Goal: Check status: Check status

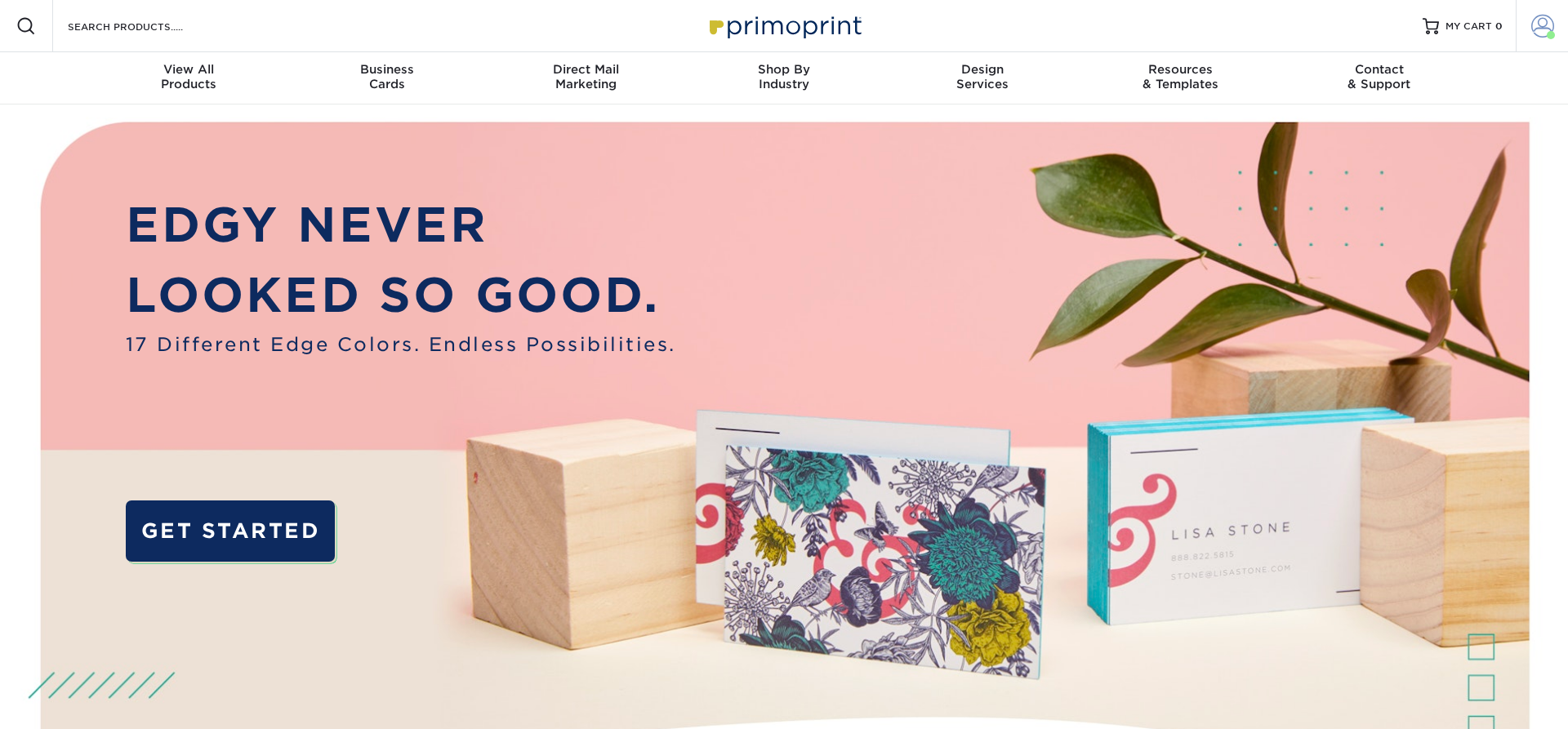
click at [1544, 23] on span at bounding box center [1543, 26] width 23 height 23
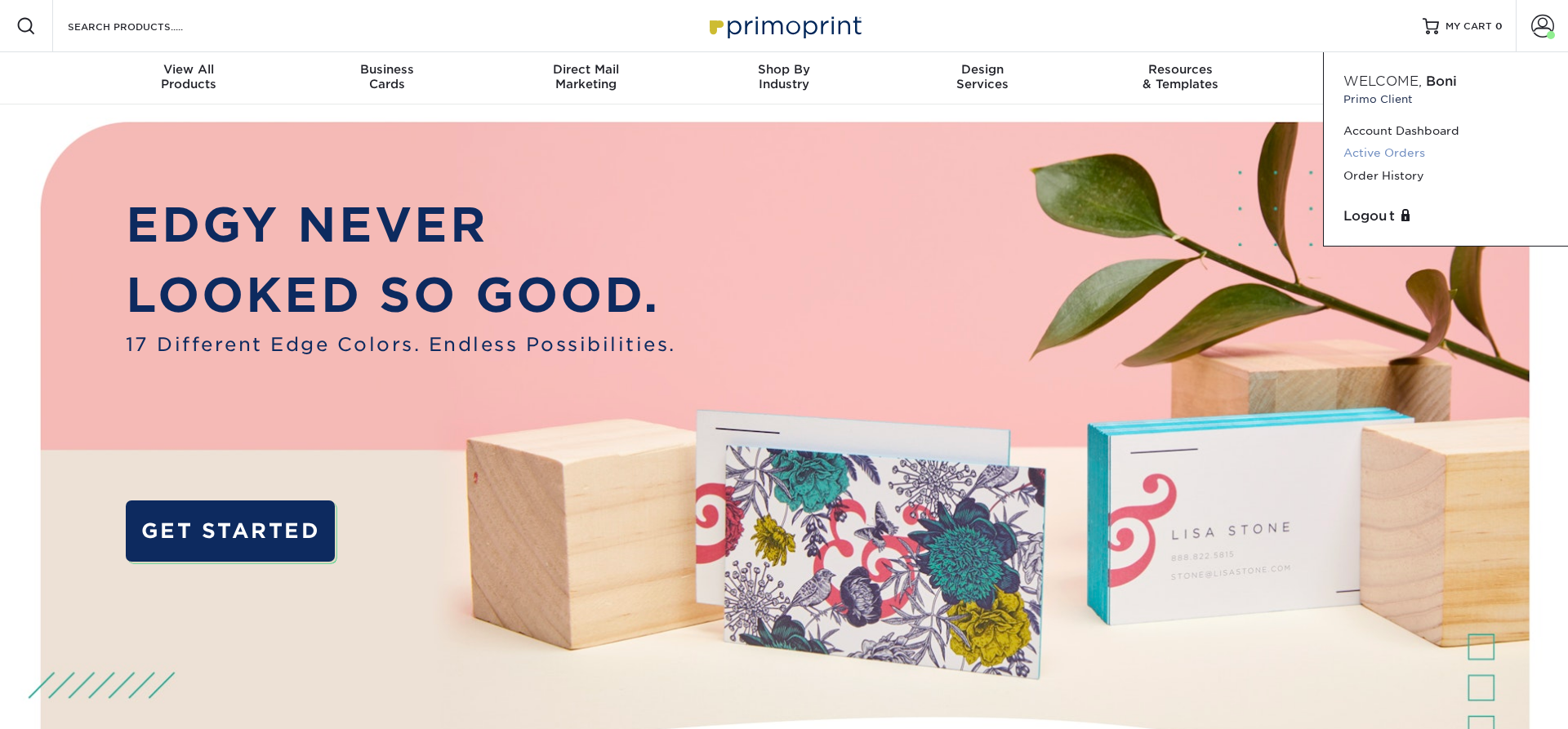
click at [1373, 154] on link "Active Orders" at bounding box center [1445, 153] width 205 height 22
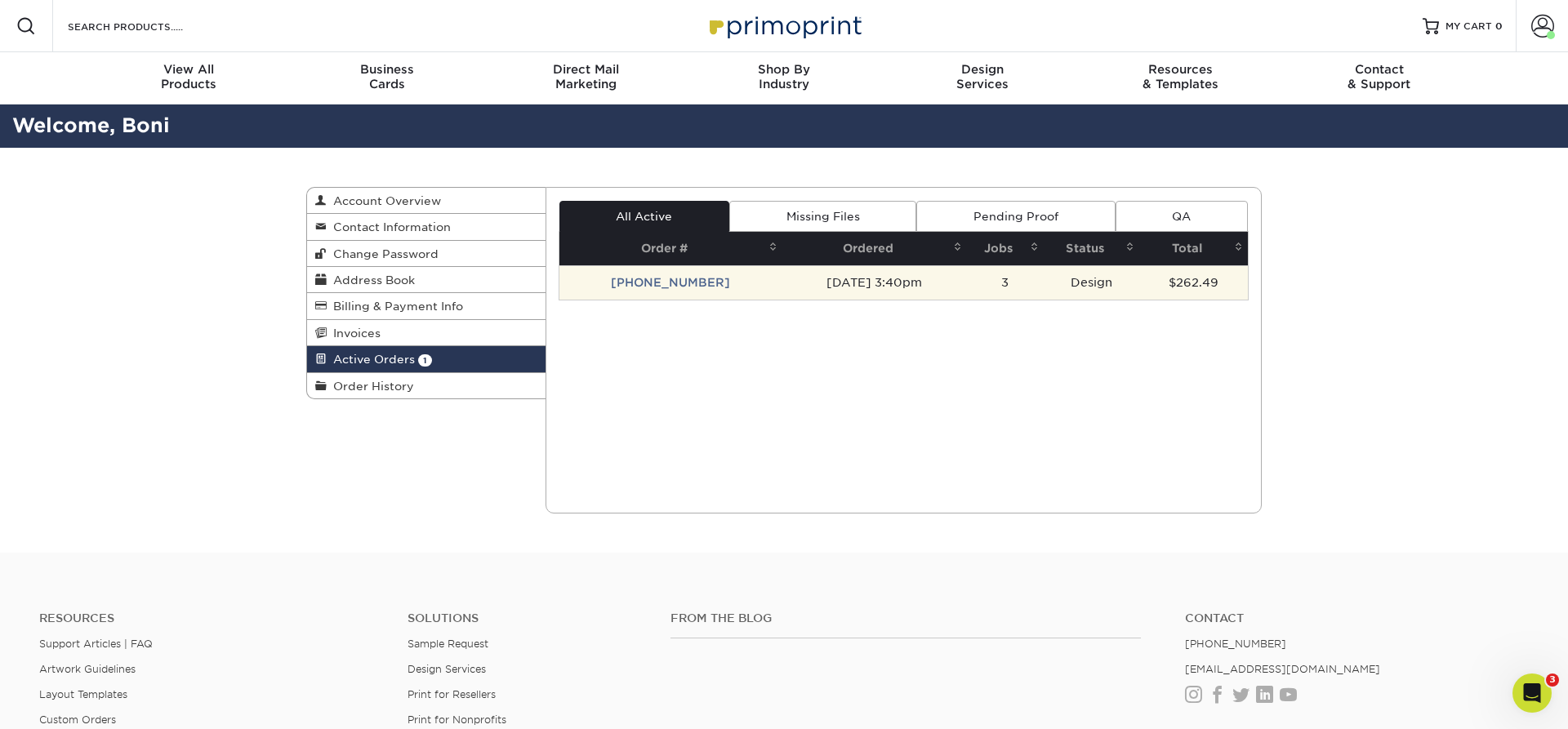
click at [687, 286] on td "[PHONE_NUMBER]" at bounding box center [671, 282] width 223 height 34
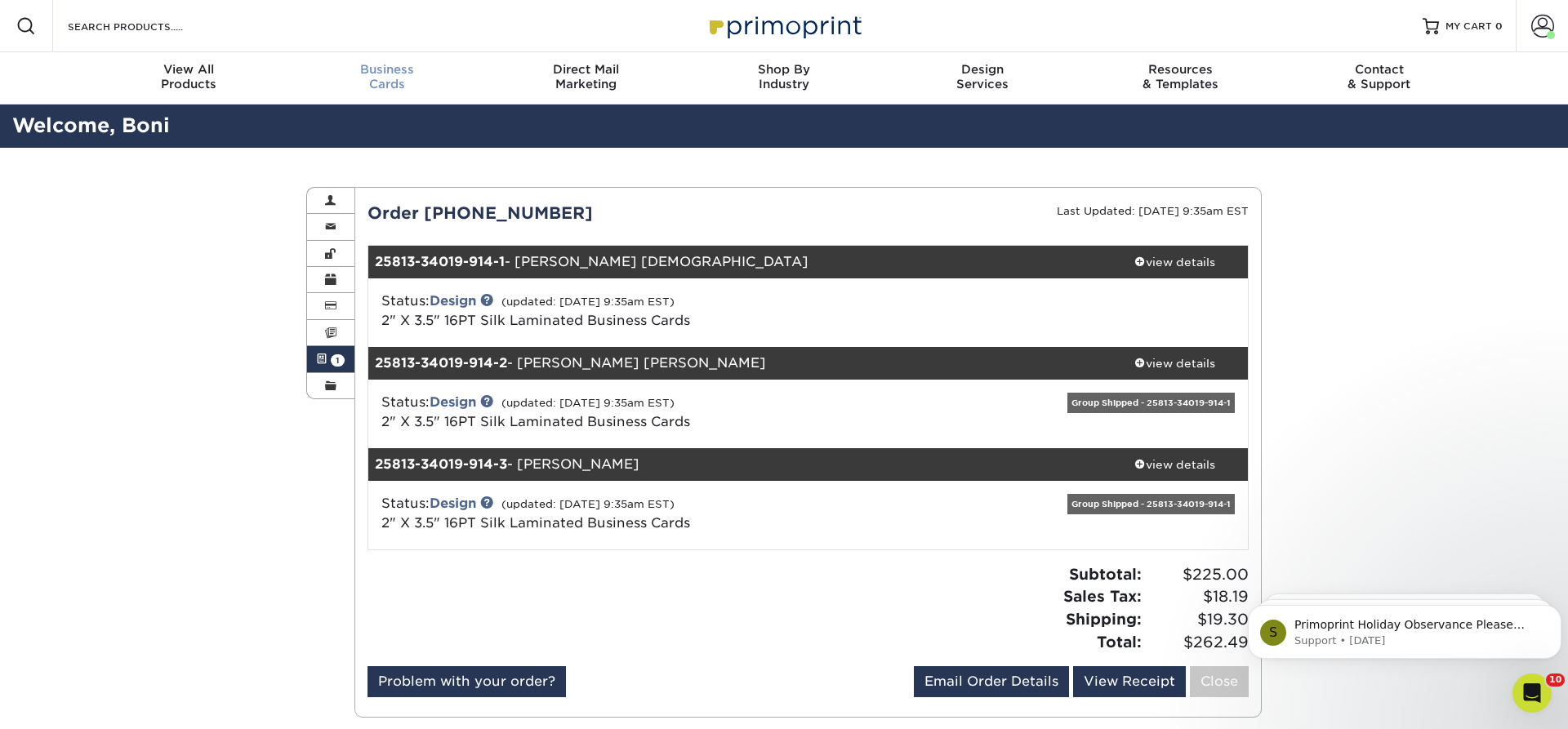
click at [392, 75] on span "Business" at bounding box center [388, 69] width 199 height 14
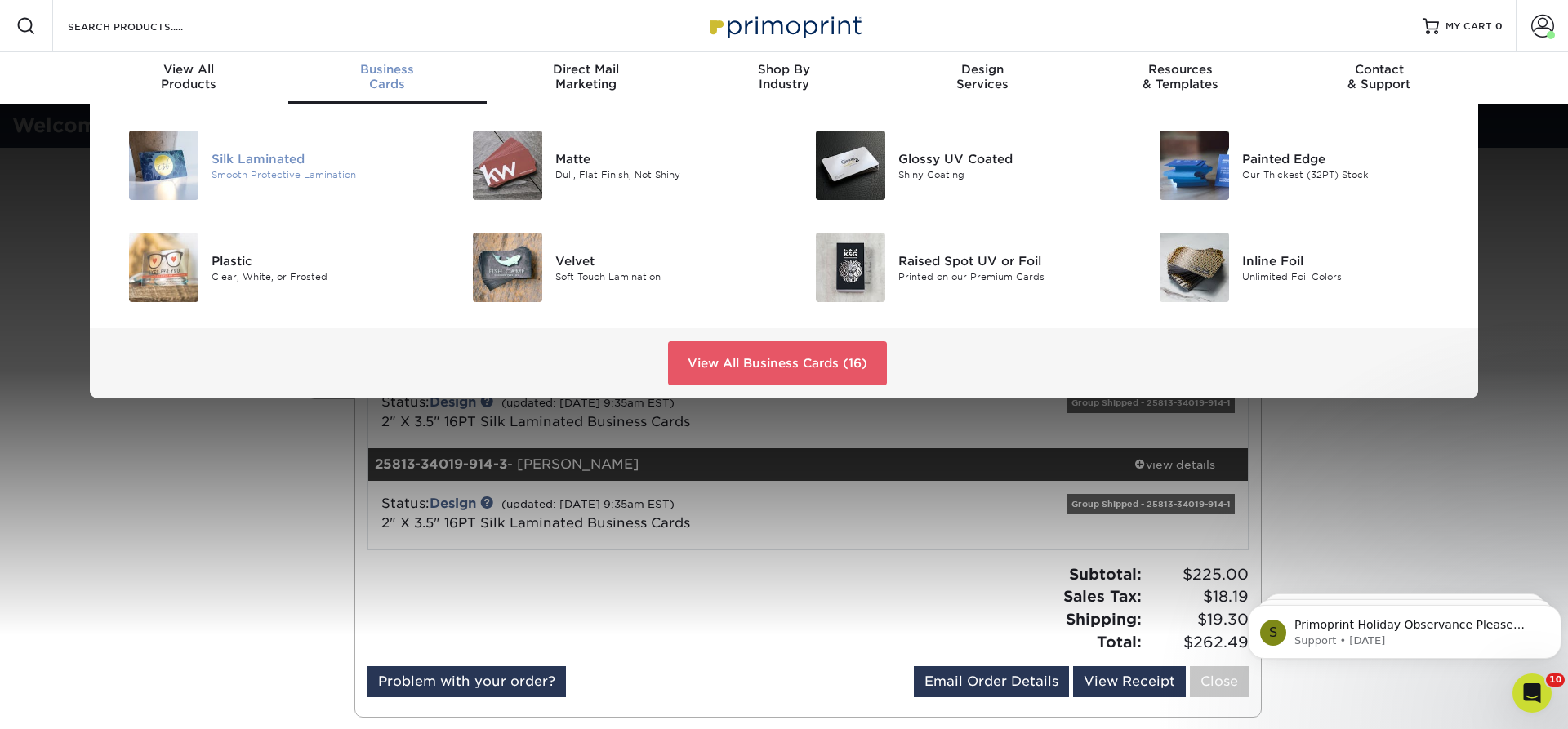
click at [166, 163] on img at bounding box center [164, 166] width 70 height 70
